Goal: Find specific page/section: Find specific page/section

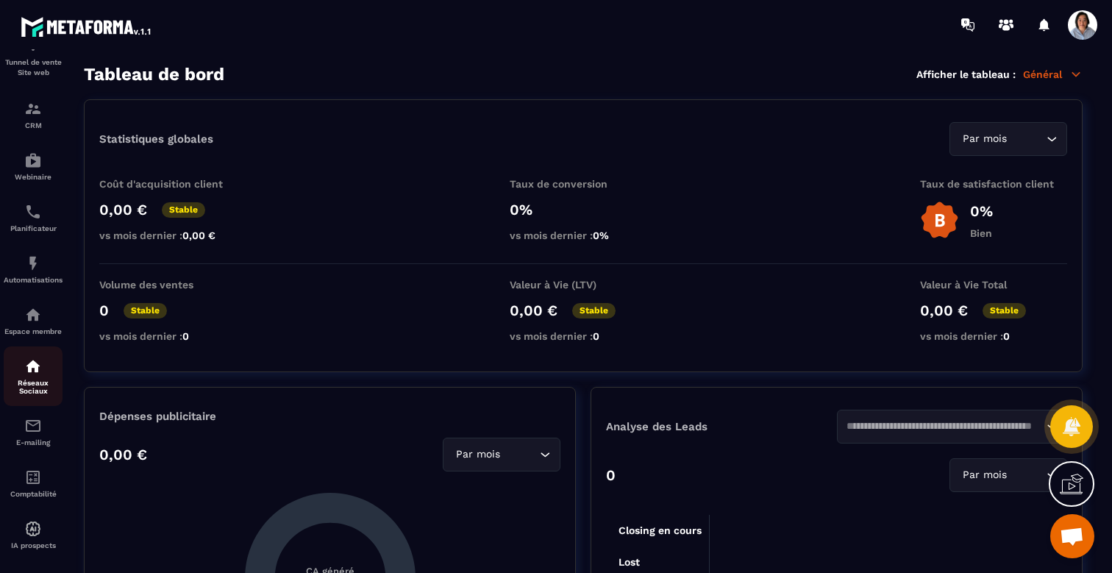
scroll to position [107, 0]
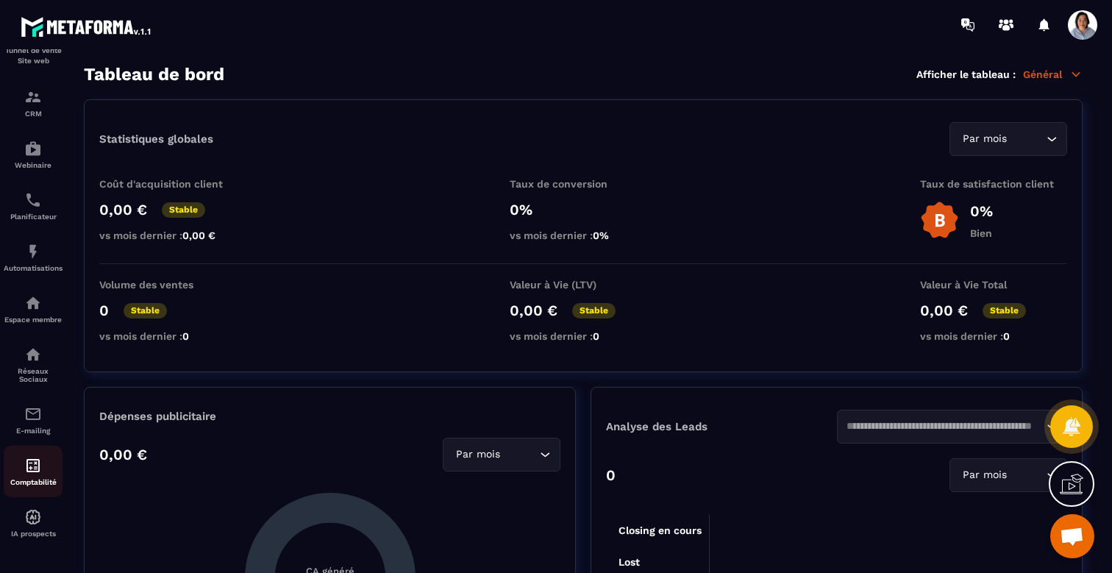
click at [36, 469] on img at bounding box center [33, 466] width 18 height 18
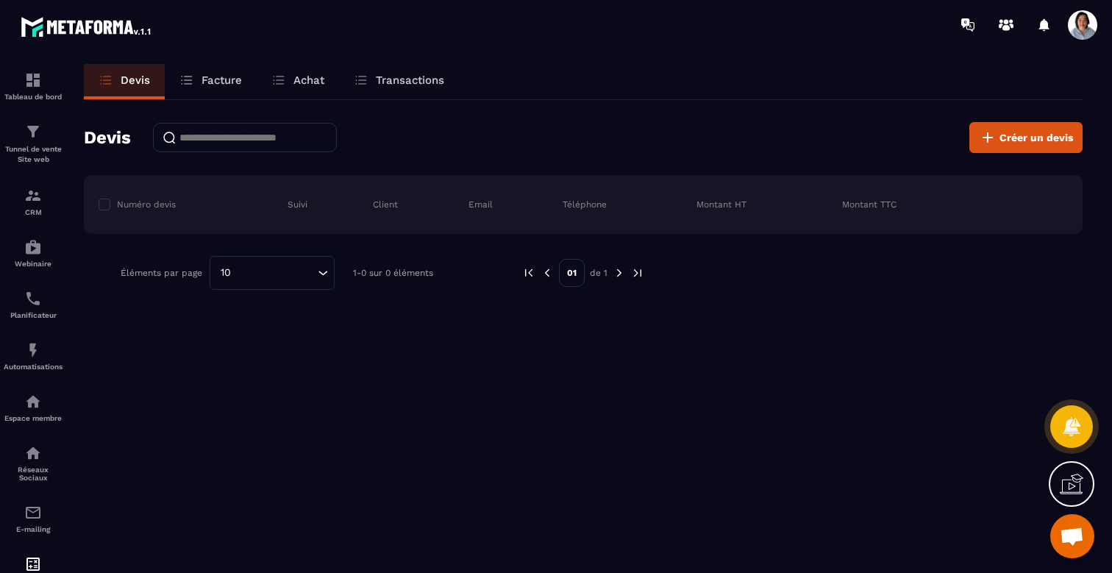
click at [211, 89] on link "Facture" at bounding box center [211, 81] width 92 height 35
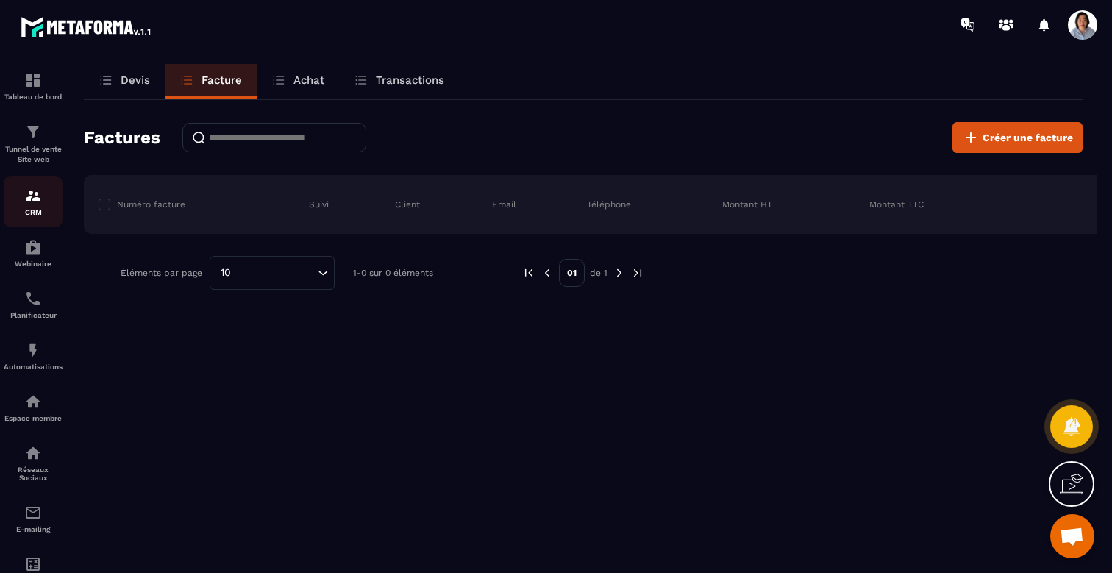
click at [31, 202] on img at bounding box center [33, 196] width 18 height 18
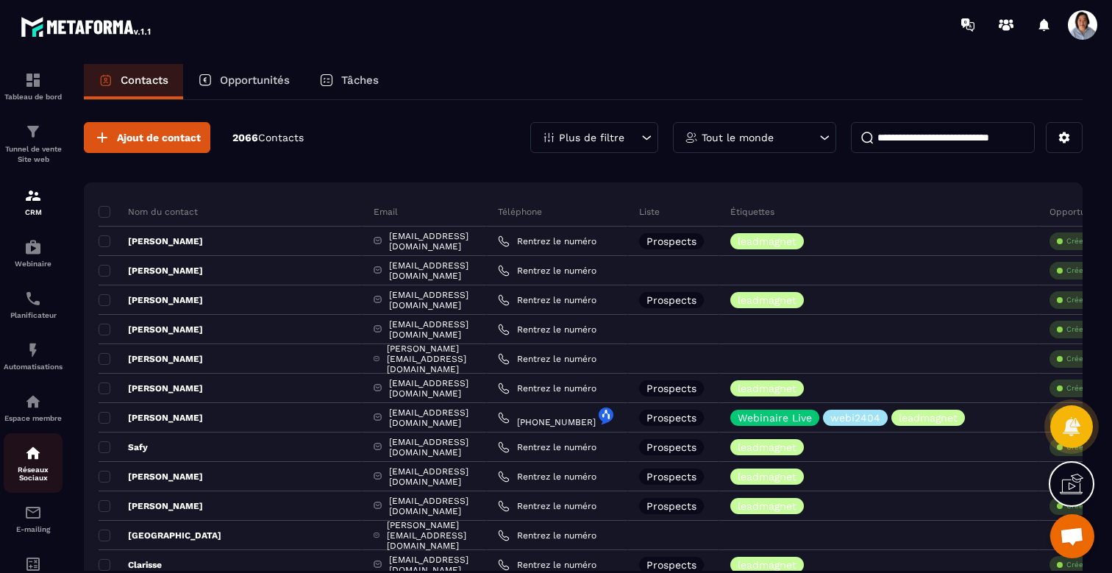
scroll to position [107, 0]
